Goal: Transaction & Acquisition: Purchase product/service

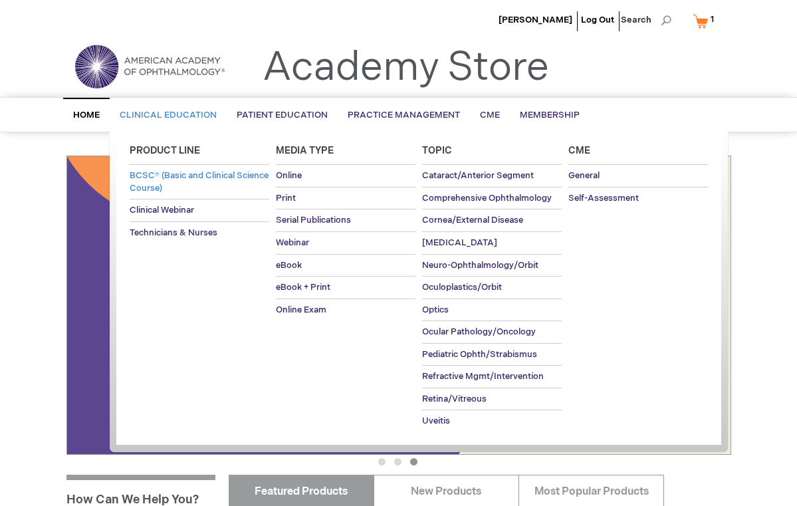
click at [166, 178] on span "BCSC® (Basic and Clinical Science Course)" at bounding box center [199, 181] width 139 height 23
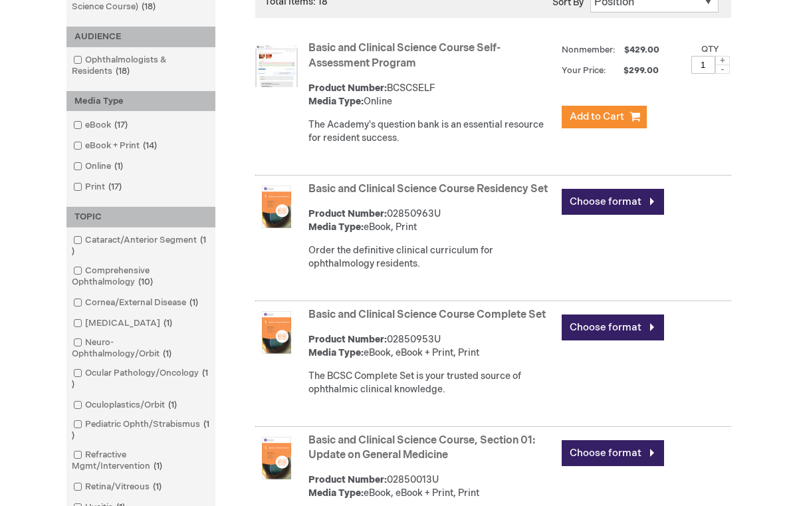
scroll to position [262, 0]
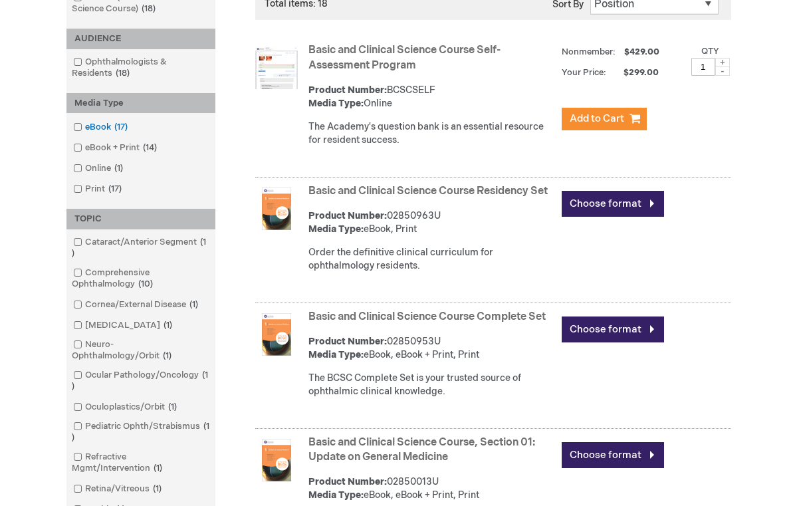
click at [85, 123] on span at bounding box center [85, 127] width 0 height 11
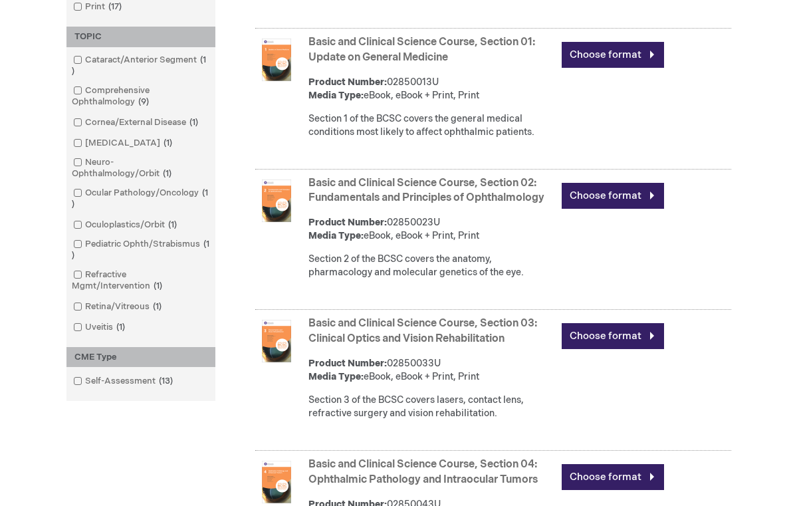
scroll to position [523, 0]
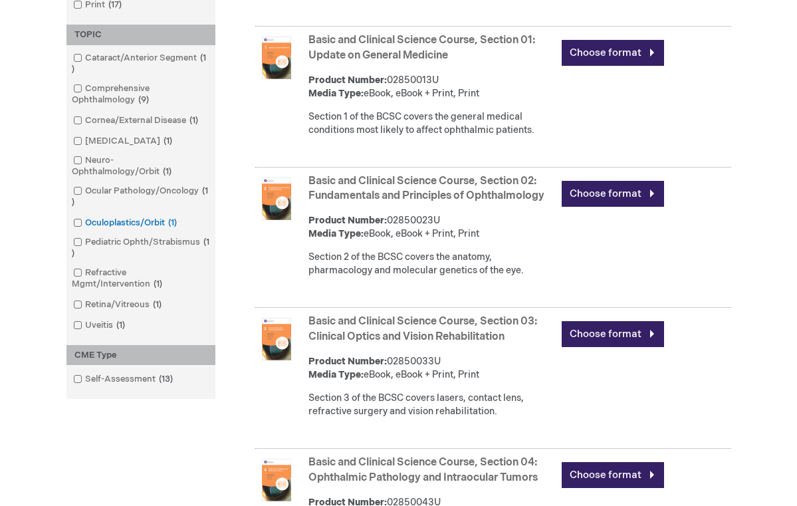
click at [85, 221] on span at bounding box center [85, 222] width 0 height 11
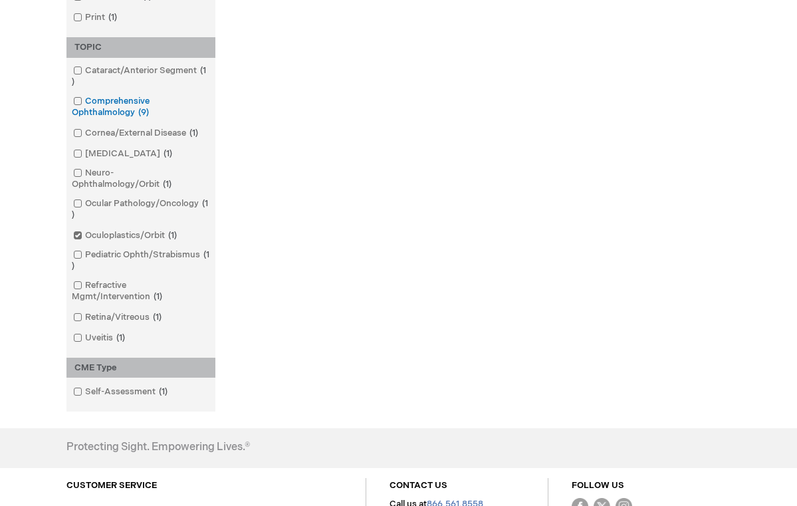
click at [85, 98] on span at bounding box center [85, 101] width 0 height 11
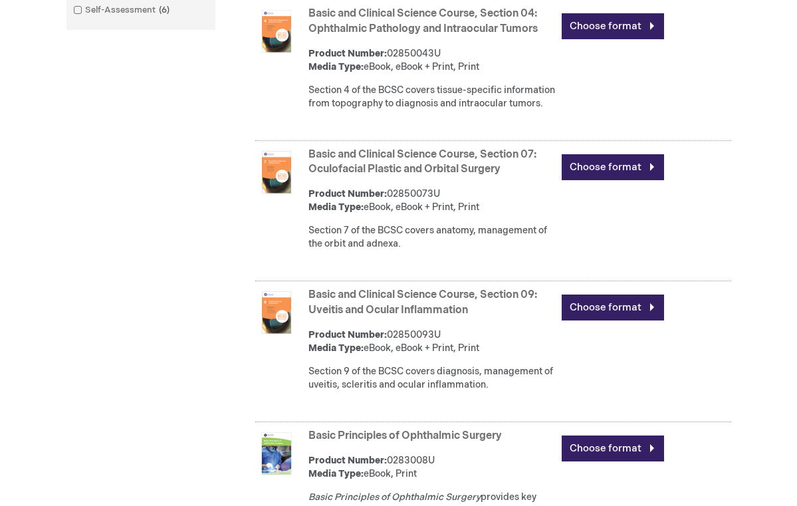
scroll to position [976, 0]
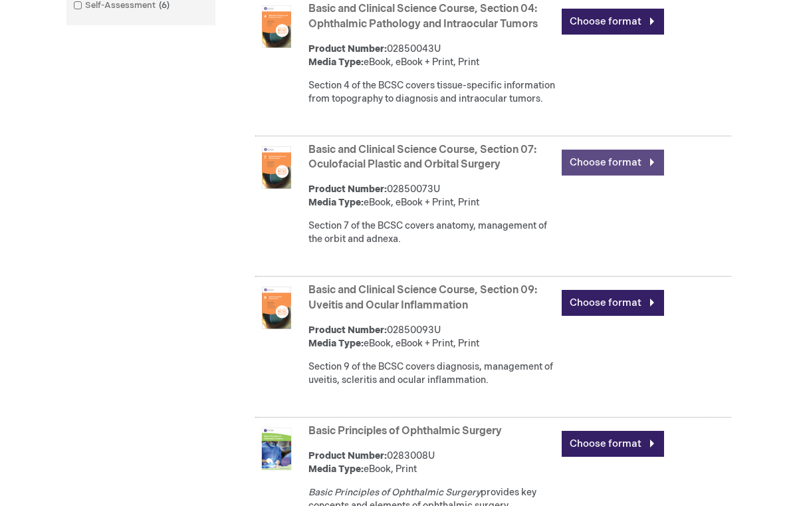
click at [623, 175] on link "Choose format" at bounding box center [613, 163] width 102 height 26
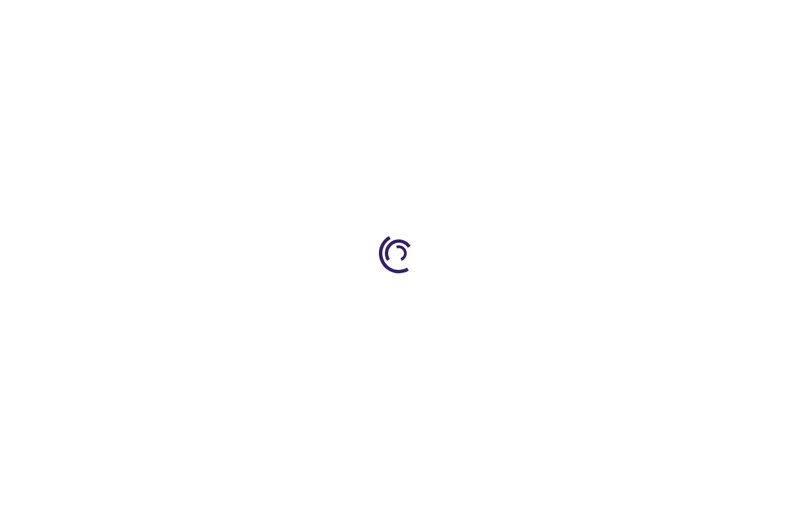
type input "0"
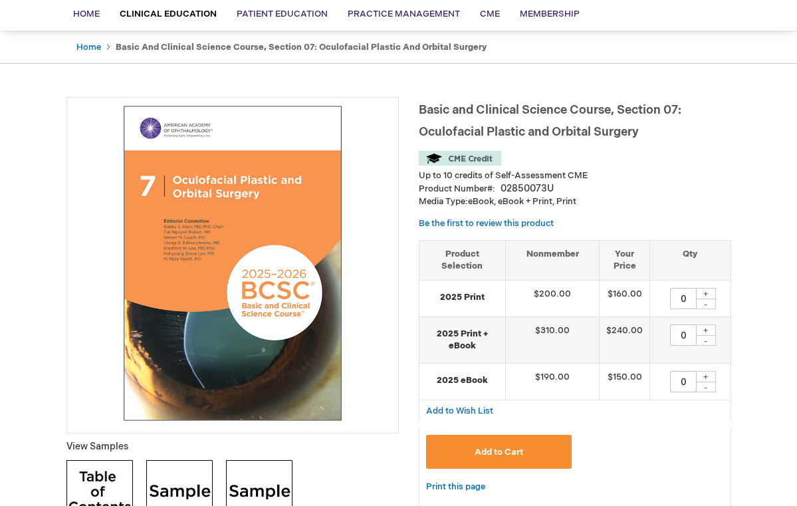
scroll to position [116, 0]
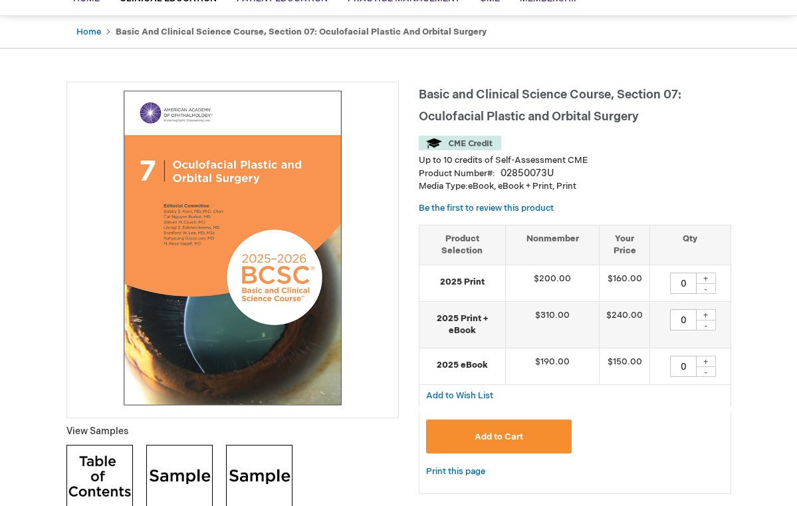
click at [708, 358] on div "+" at bounding box center [706, 361] width 20 height 11
type input "1"
click at [526, 428] on button "Add to Cart" at bounding box center [499, 436] width 146 height 34
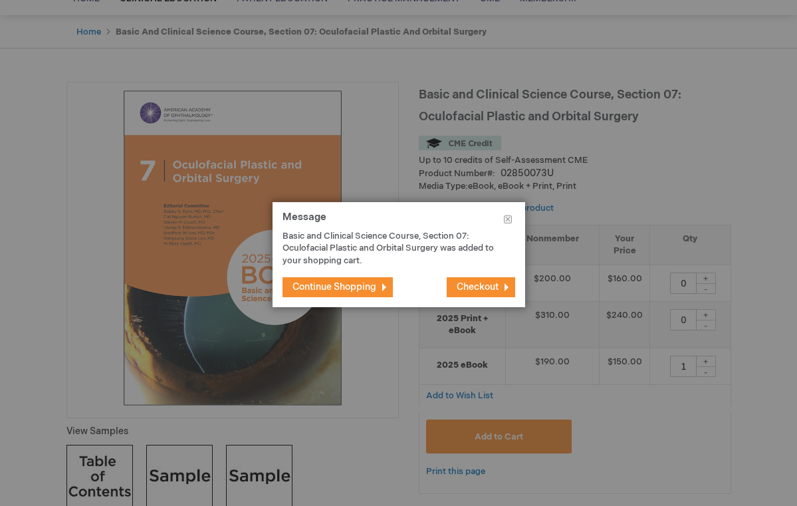
click at [352, 282] on span "Continue Shopping" at bounding box center [334, 286] width 84 height 11
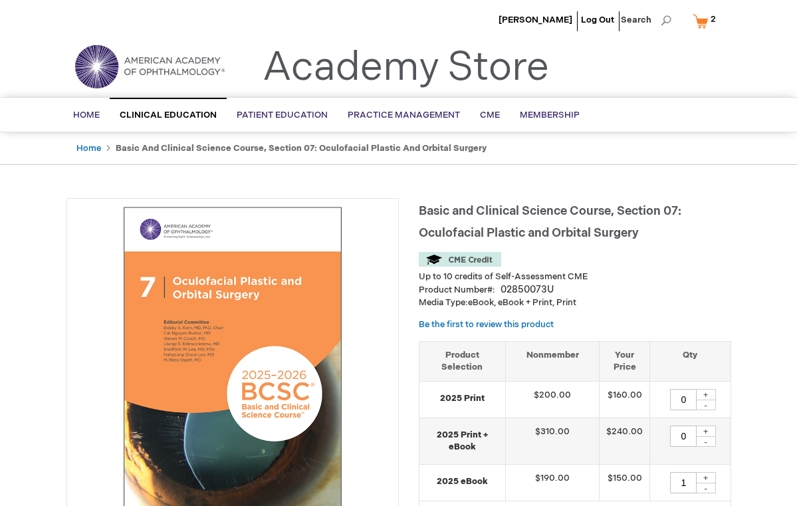
scroll to position [0, 0]
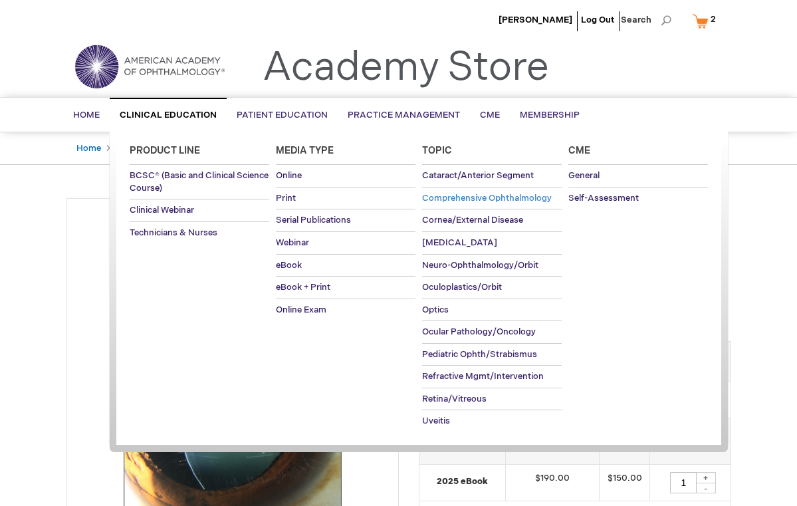
click at [483, 195] on span "Comprehensive Ophthalmology" at bounding box center [487, 198] width 130 height 11
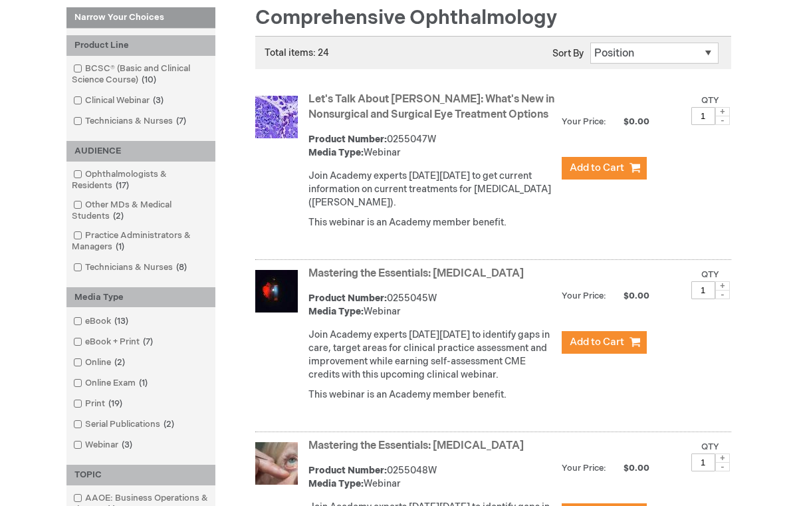
scroll to position [192, 0]
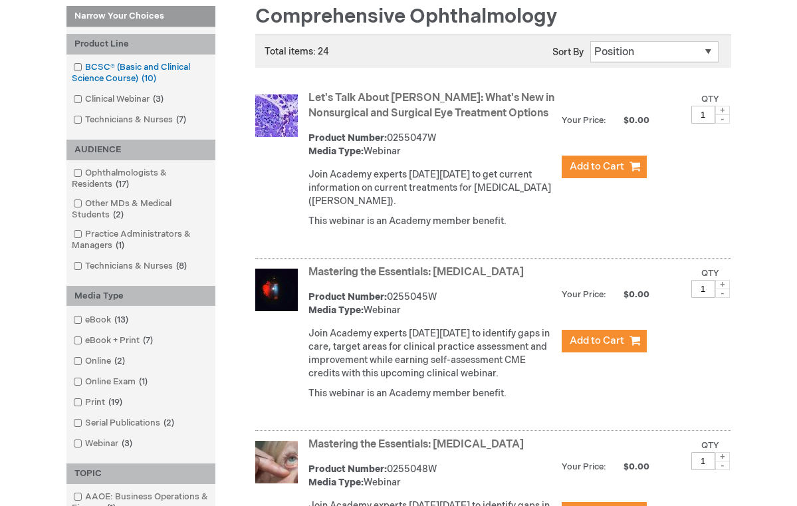
click at [85, 62] on span at bounding box center [85, 67] width 0 height 11
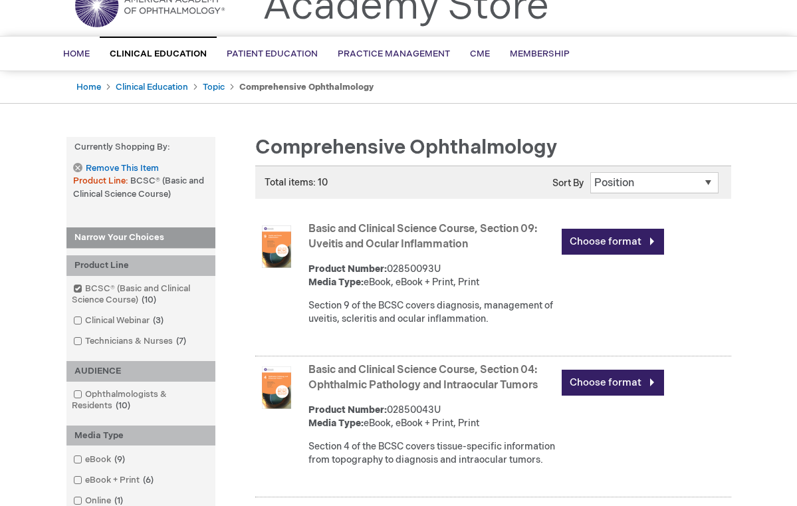
scroll to position [52, 0]
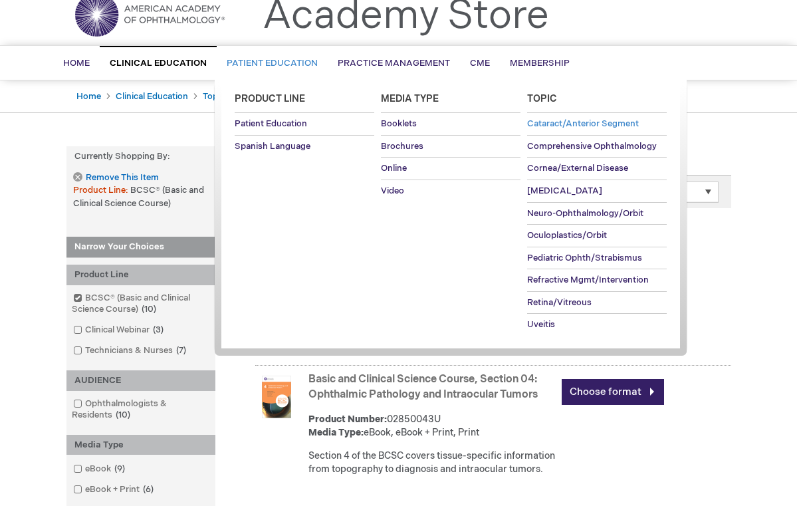
click at [564, 126] on span "Cataract/Anterior Segment" at bounding box center [583, 123] width 112 height 11
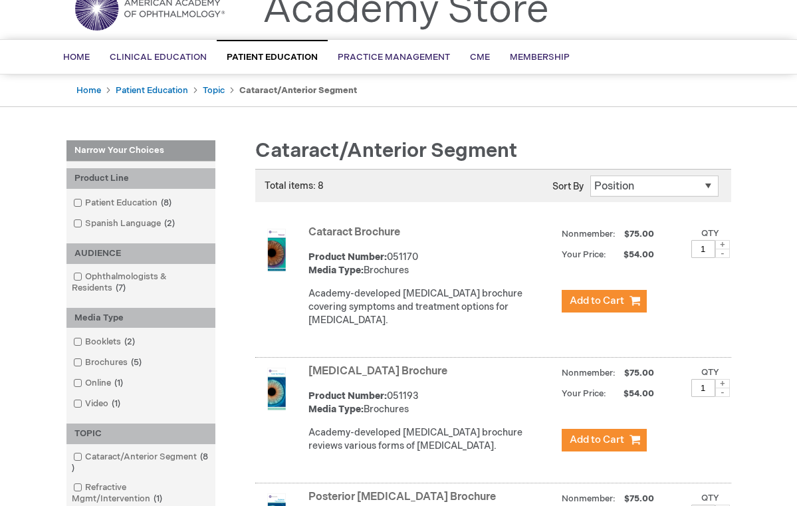
scroll to position [57, 0]
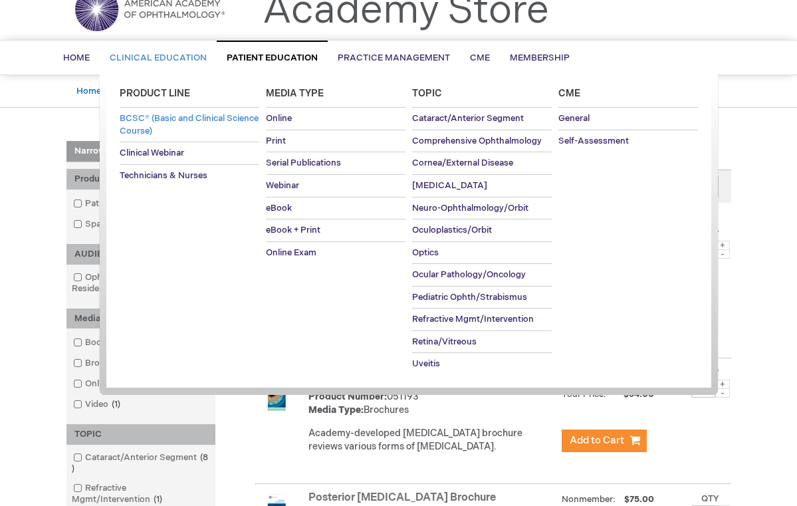
click at [157, 124] on link "BCSC® (Basic and Clinical Science Course)" at bounding box center [190, 125] width 140 height 34
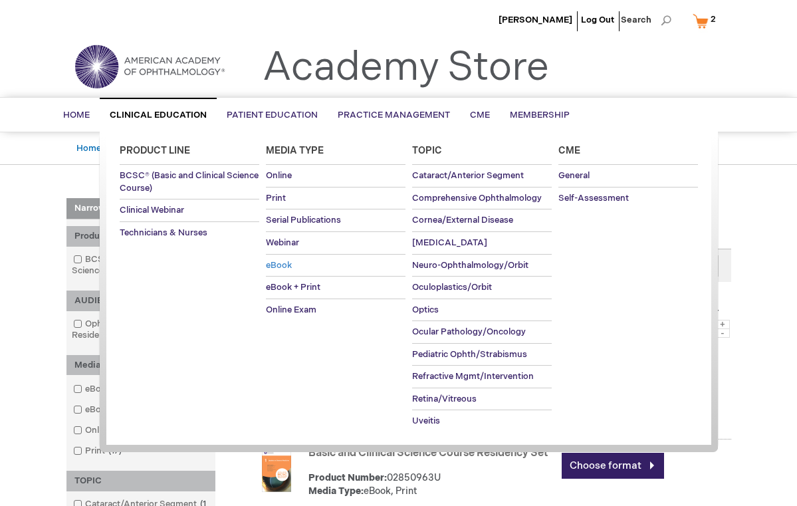
click at [283, 265] on span "eBook" at bounding box center [279, 265] width 26 height 11
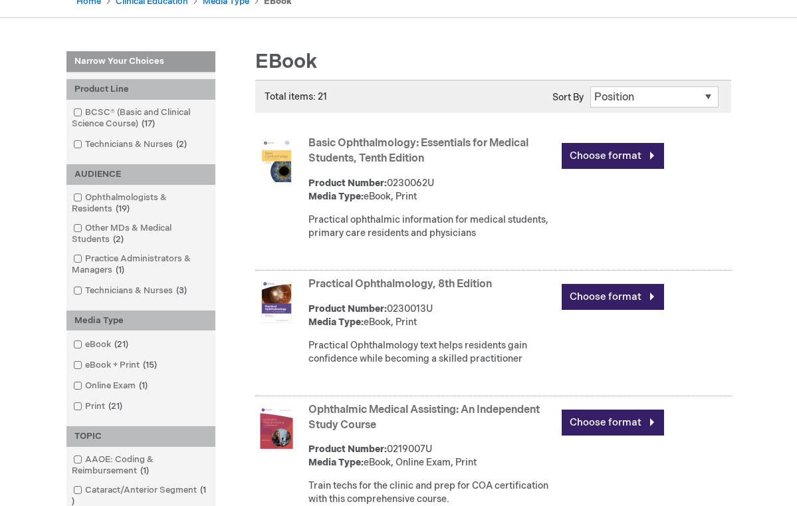
scroll to position [146, 0]
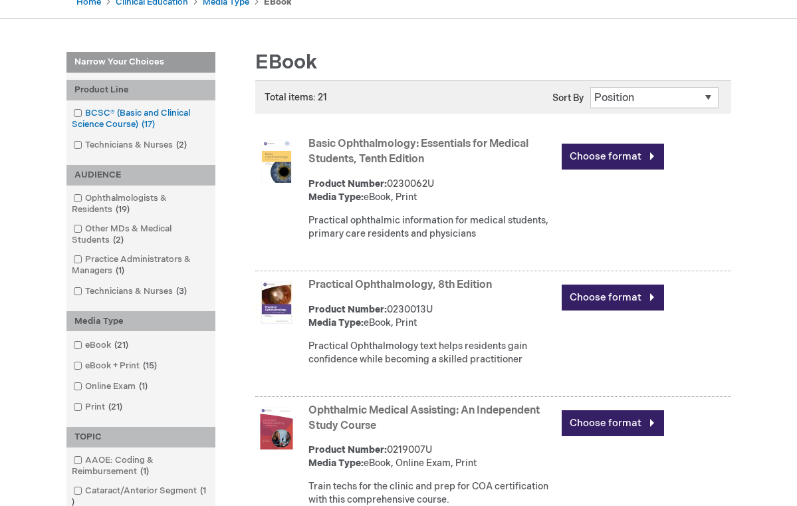
click at [85, 111] on span at bounding box center [85, 113] width 0 height 11
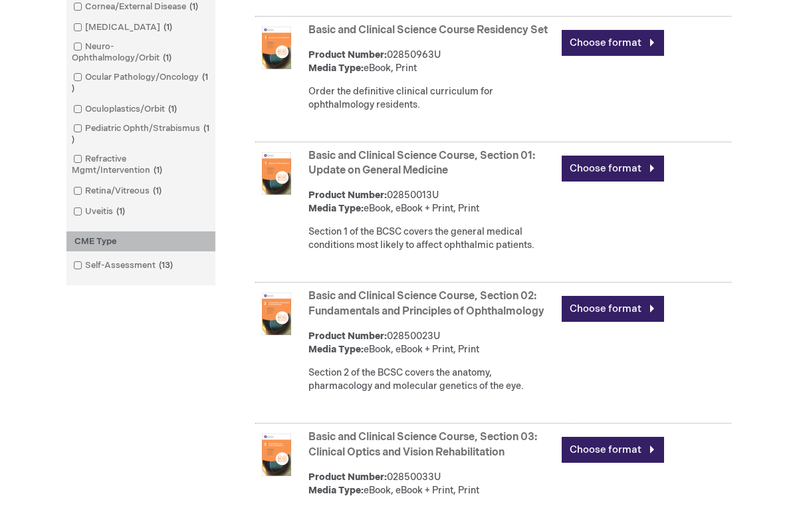
scroll to position [673, 0]
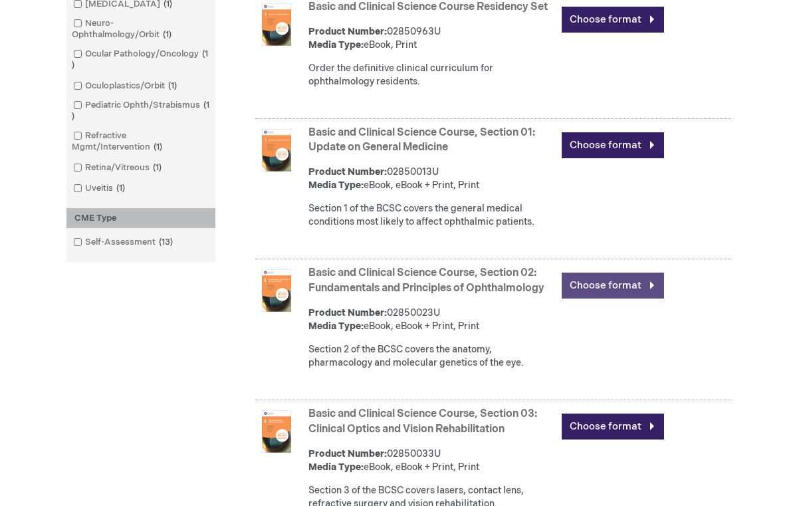
click at [601, 293] on link "Choose format" at bounding box center [613, 285] width 102 height 26
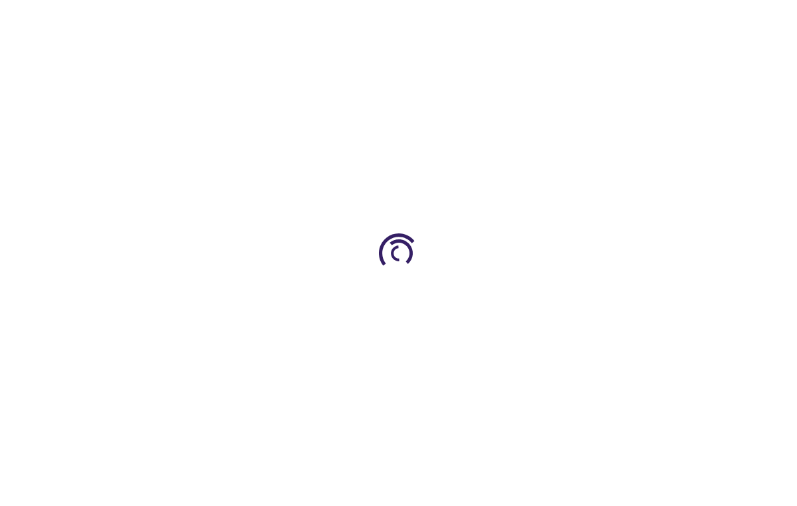
type input "0"
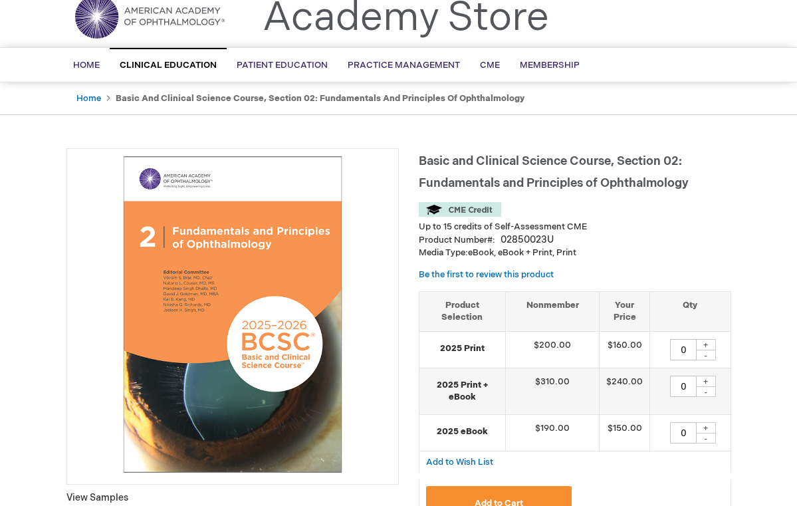
scroll to position [56, 0]
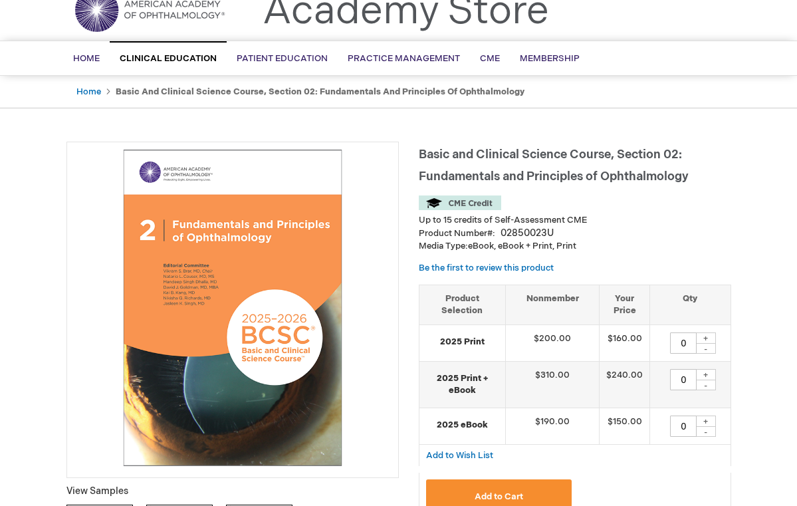
click at [704, 417] on div "+" at bounding box center [706, 420] width 20 height 11
type input "1"
click at [508, 486] on button "Add to Cart" at bounding box center [499, 496] width 146 height 34
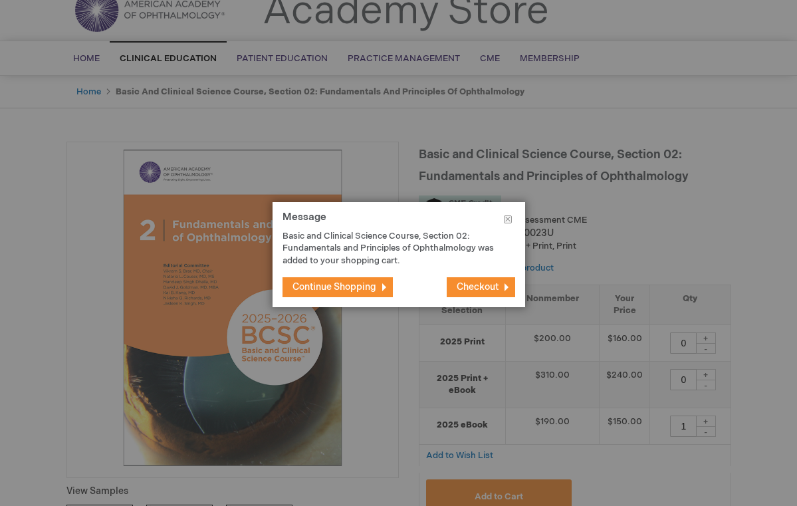
click at [465, 285] on span "Checkout" at bounding box center [478, 286] width 42 height 11
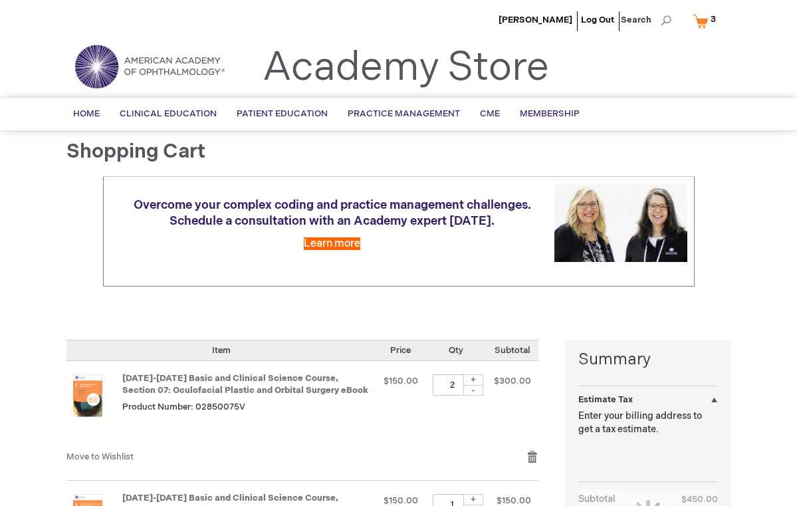
select select "US"
select select "32"
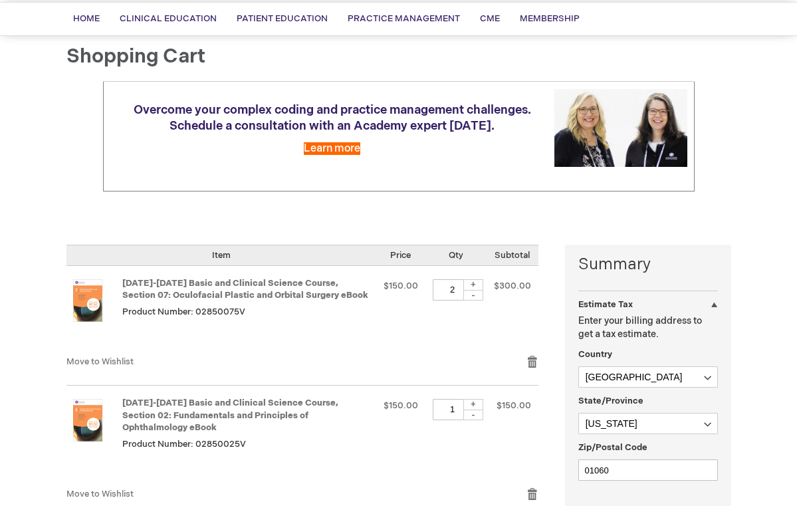
scroll to position [95, 0]
click at [475, 294] on div "-" at bounding box center [473, 295] width 20 height 11
type input "1"
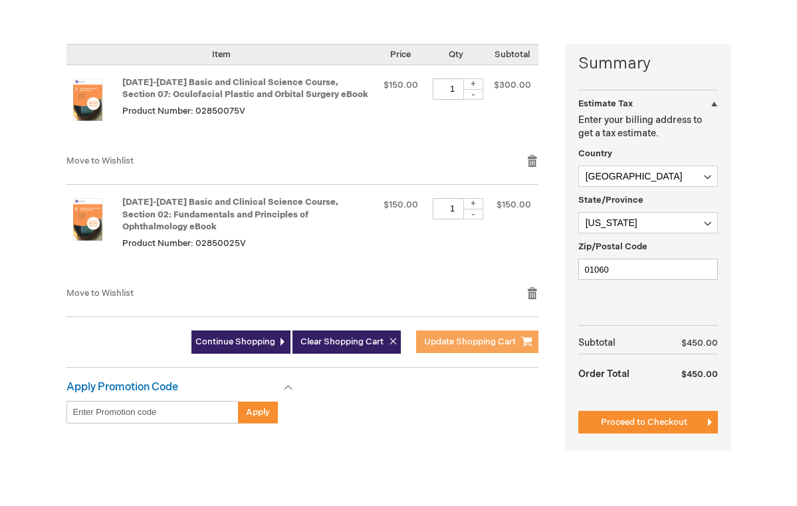
scroll to position [298, 0]
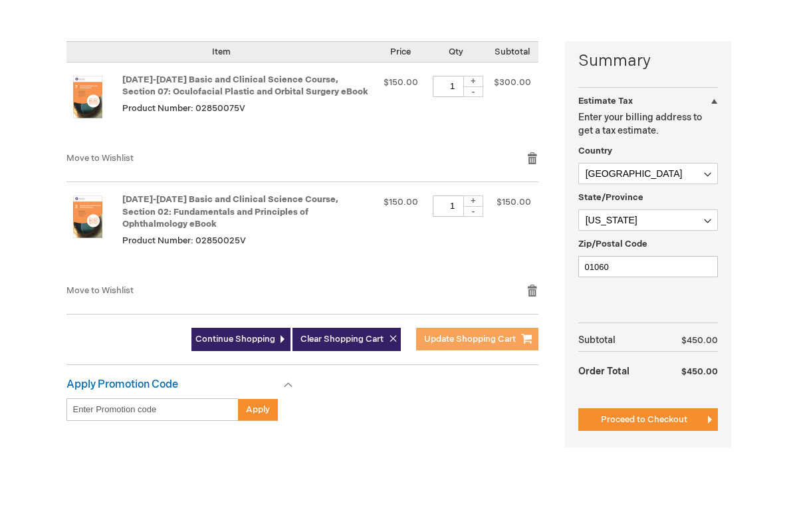
click at [458, 334] on span "Update Shopping Cart" at bounding box center [470, 339] width 92 height 11
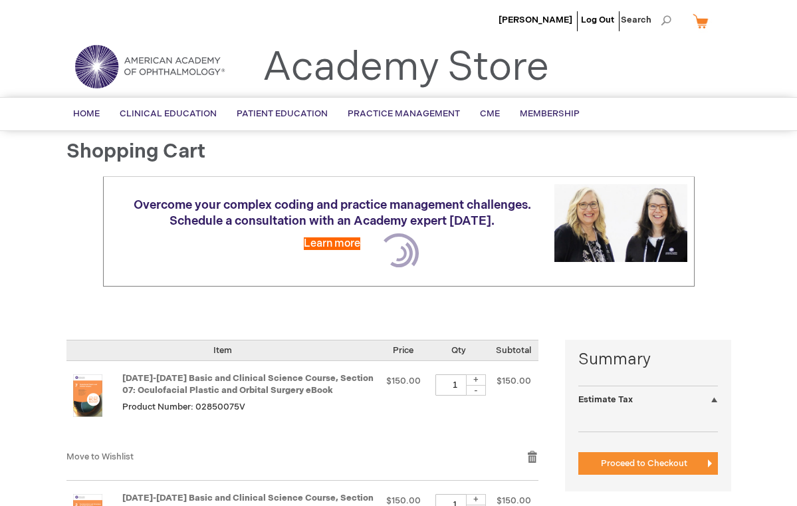
select select "US"
select select "32"
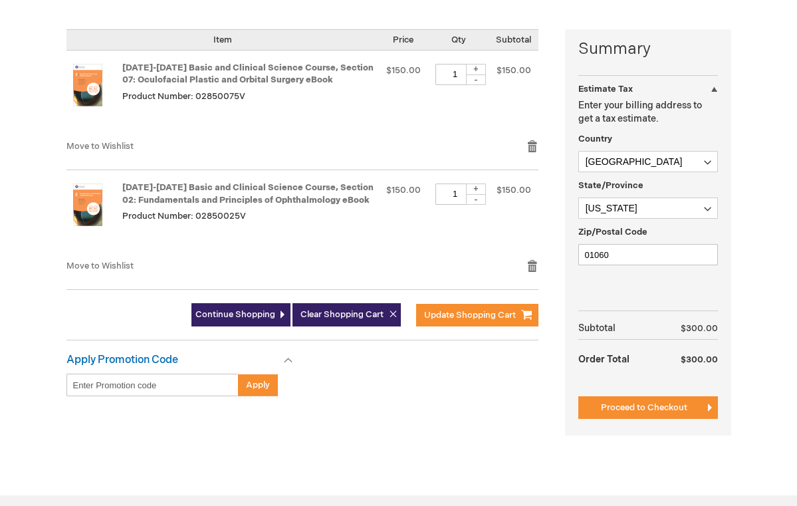
scroll to position [312, 0]
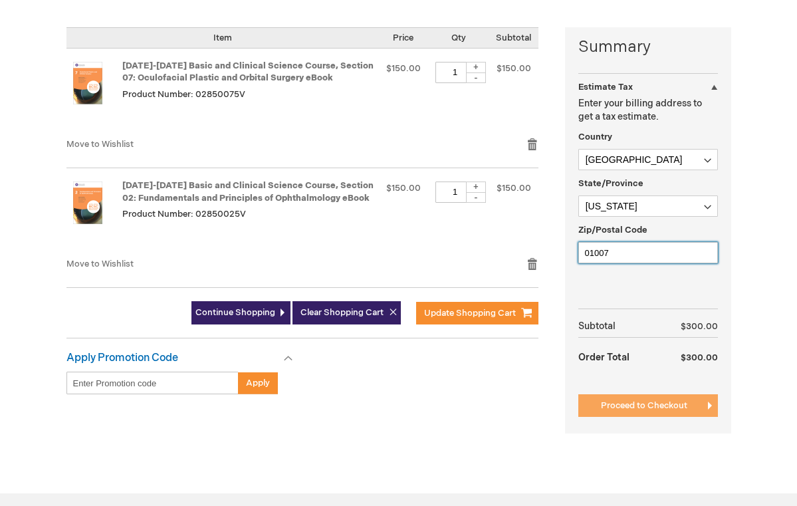
type input "01007"
click at [646, 404] on span "Proceed to Checkout" at bounding box center [644, 405] width 86 height 11
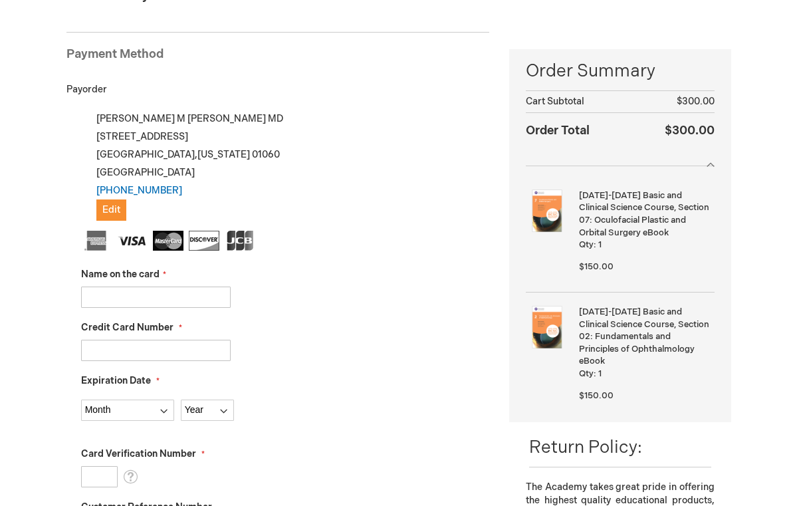
scroll to position [177, 0]
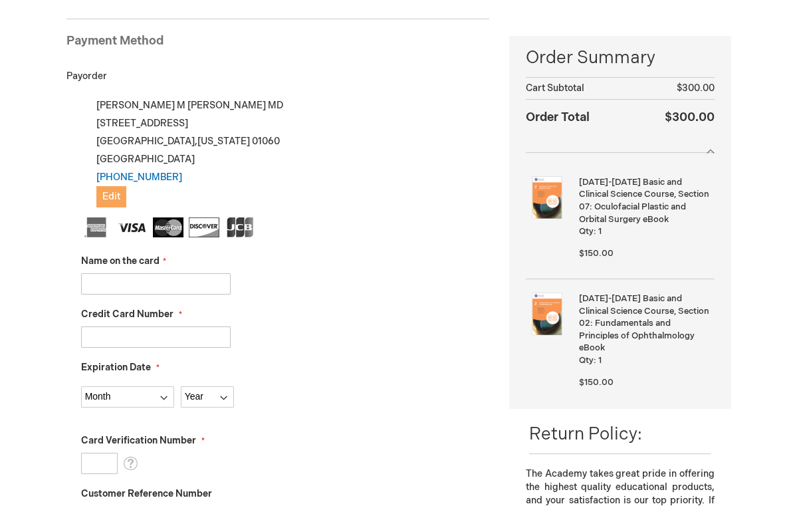
click at [114, 191] on span "Edit" at bounding box center [111, 196] width 18 height 11
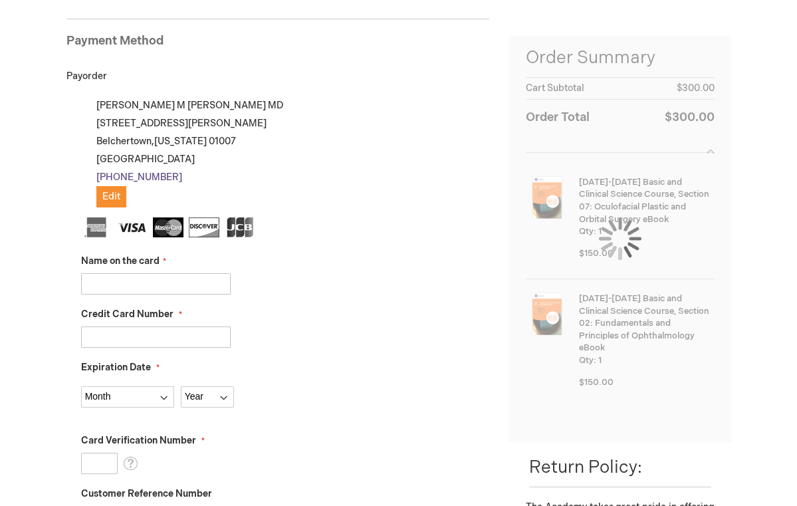
click at [153, 177] on link "(413) 582-2212" at bounding box center [139, 176] width 86 height 11
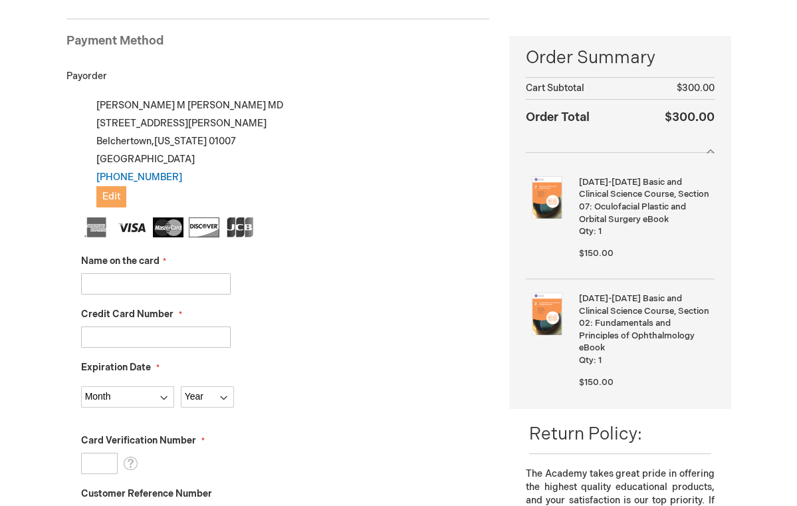
click at [110, 193] on span "Edit" at bounding box center [111, 196] width 18 height 11
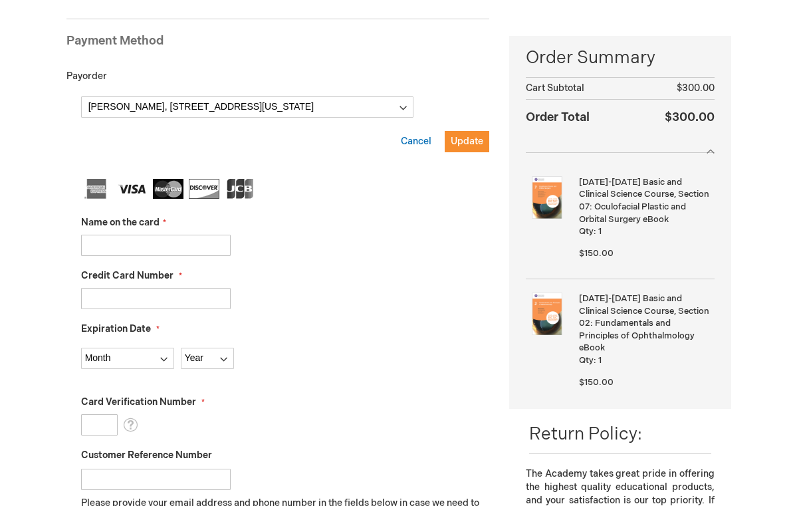
click at [159, 247] on input "Name on the card" at bounding box center [156, 245] width 150 height 21
type input "[PERSON_NAME]"
click at [123, 301] on input "Credit Card Number" at bounding box center [156, 298] width 150 height 21
type input "4147202618530636"
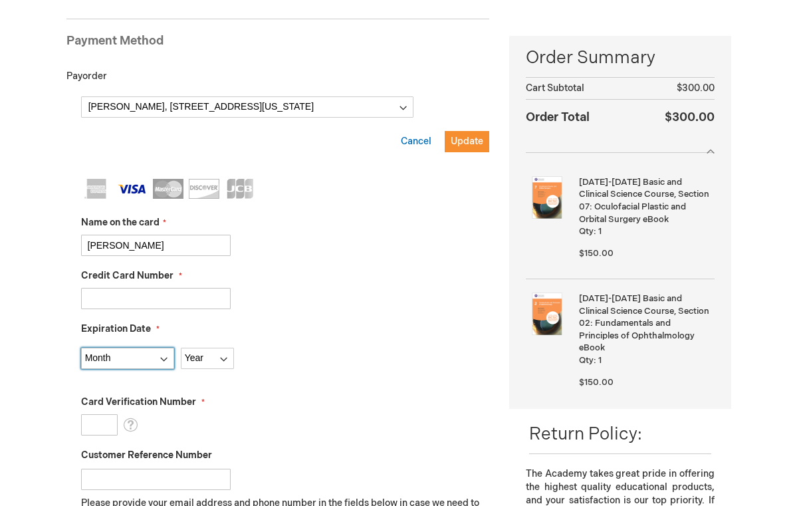
select select "7"
select select "2028"
click at [104, 423] on input "Card Verification Number" at bounding box center [99, 424] width 37 height 21
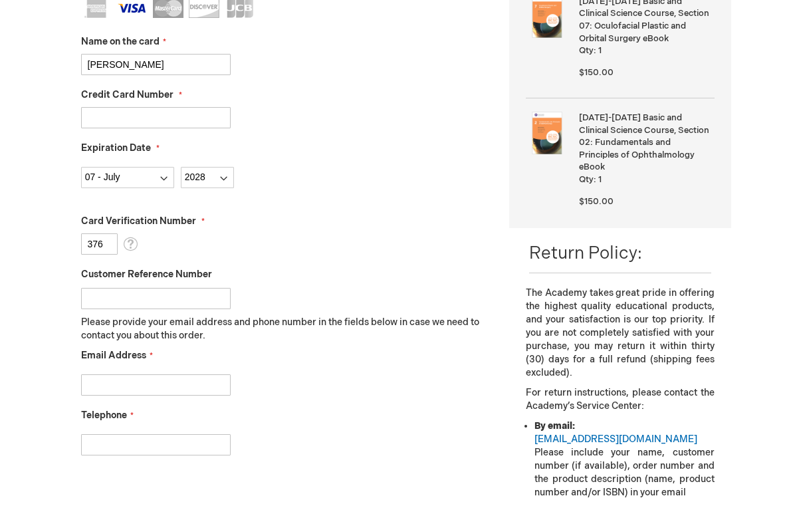
scroll to position [379, 0]
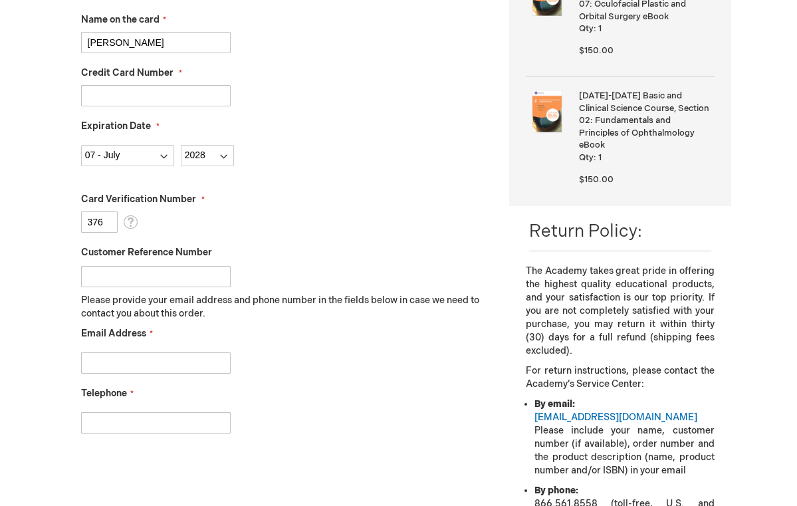
type input "376"
type input "lwatkinsmd7@gmail.com"
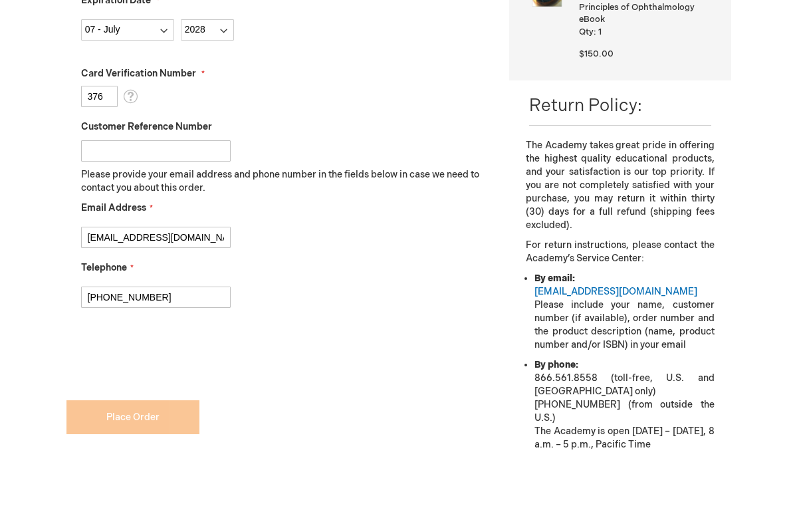
scroll to position [506, 0]
type input "765-760-5412"
checkbox input "true"
click at [128, 420] on form "Payment Information Payment Method Payorder My billing and shipping address are…" at bounding box center [277, 74] width 423 height 797
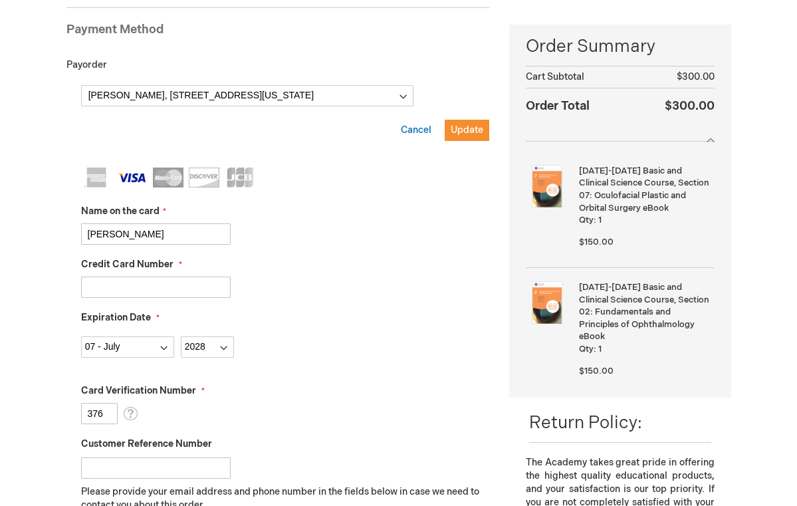
scroll to position [187, 0]
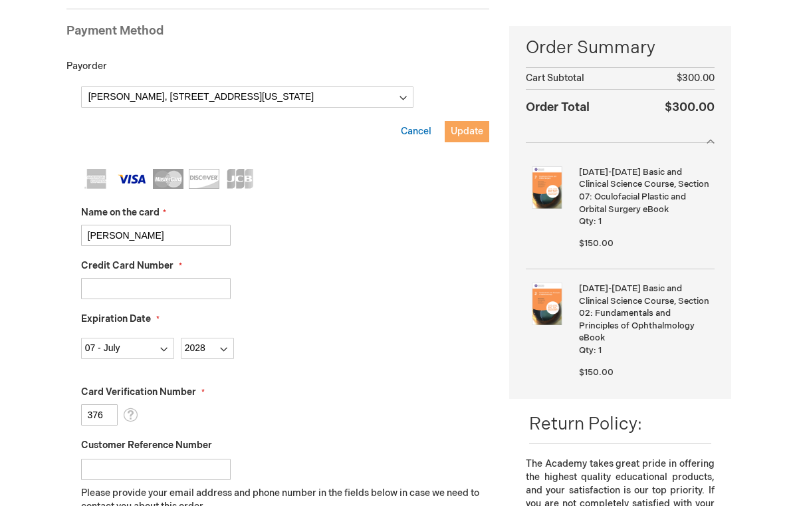
click at [468, 126] on span "Update" at bounding box center [467, 131] width 33 height 11
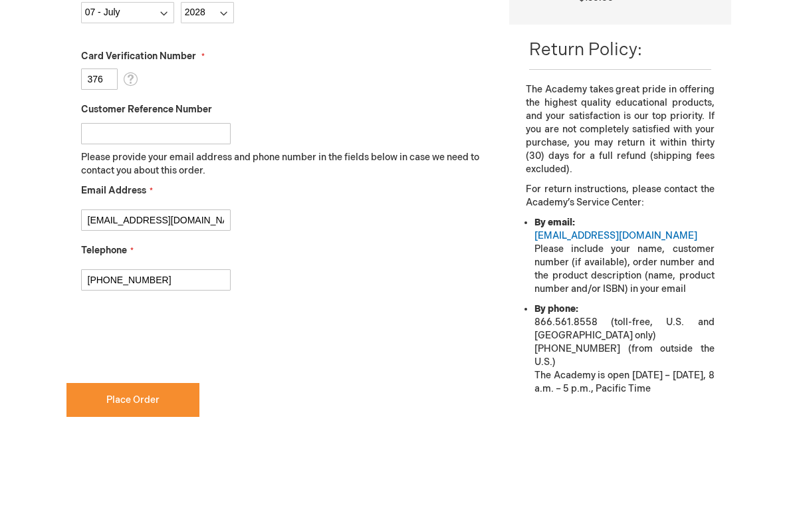
scroll to position [562, 0]
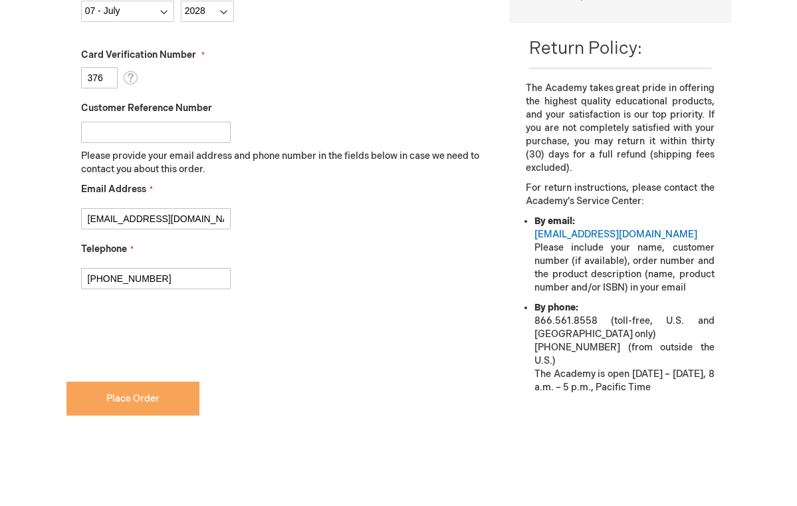
click at [130, 397] on span "Place Order" at bounding box center [132, 398] width 53 height 11
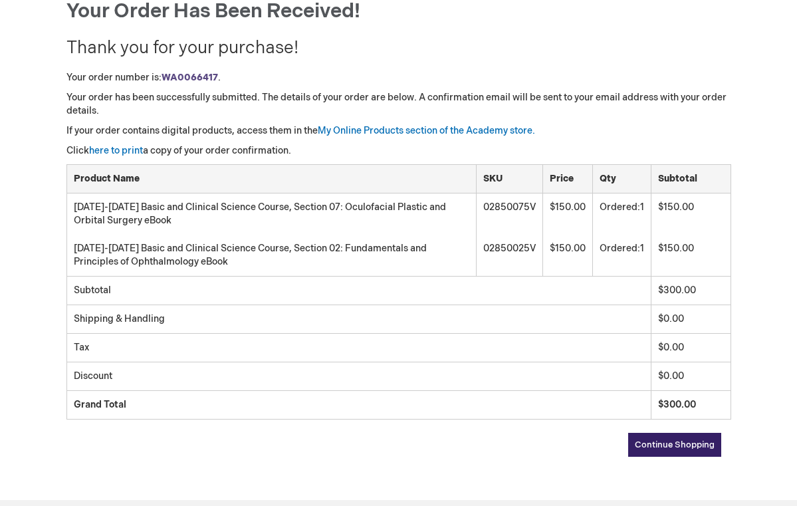
scroll to position [154, 0]
click at [477, 128] on link "My Online Products section of the Academy store." at bounding box center [426, 129] width 217 height 11
